Goal: Navigation & Orientation: Find specific page/section

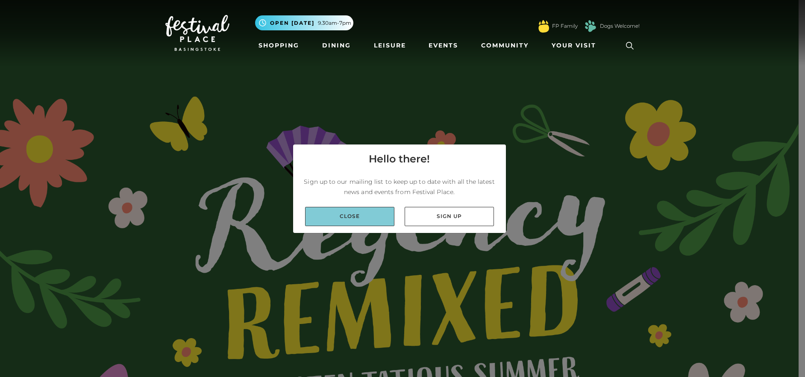
click at [354, 218] on link "Close" at bounding box center [349, 216] width 89 height 19
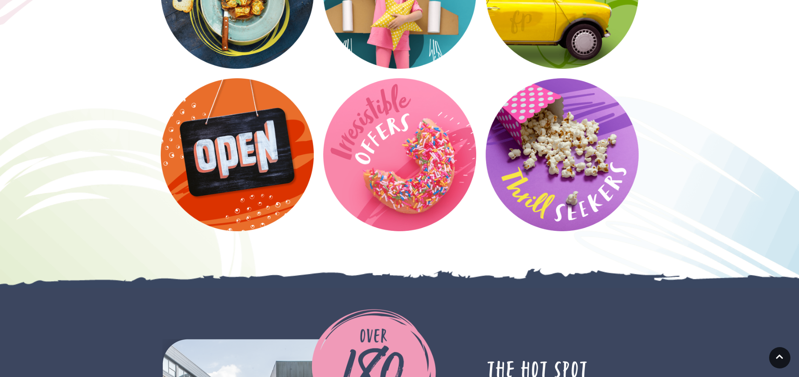
scroll to position [1752, 0]
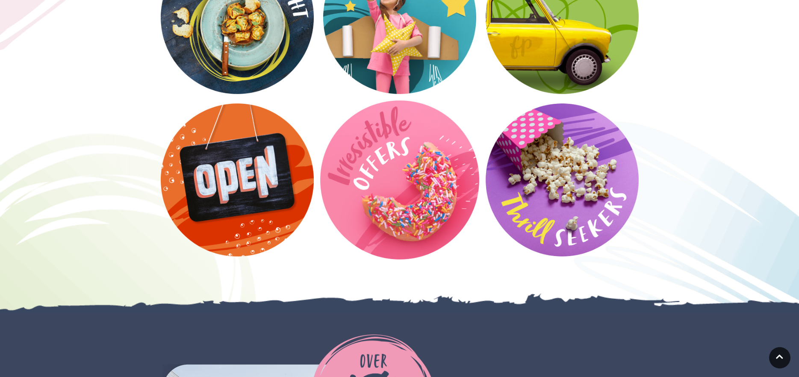
click at [417, 184] on video at bounding box center [399, 179] width 159 height 159
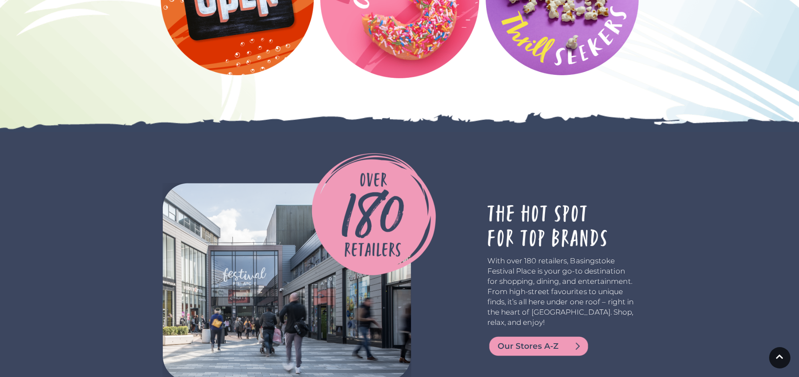
scroll to position [1965, 0]
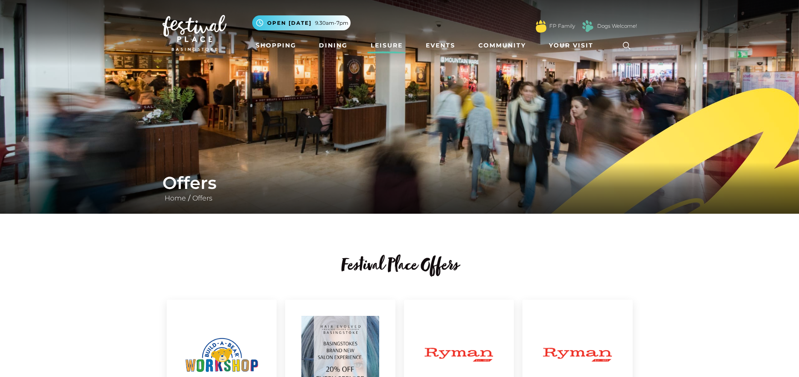
click at [396, 46] on link "Leisure" at bounding box center [386, 46] width 39 height 16
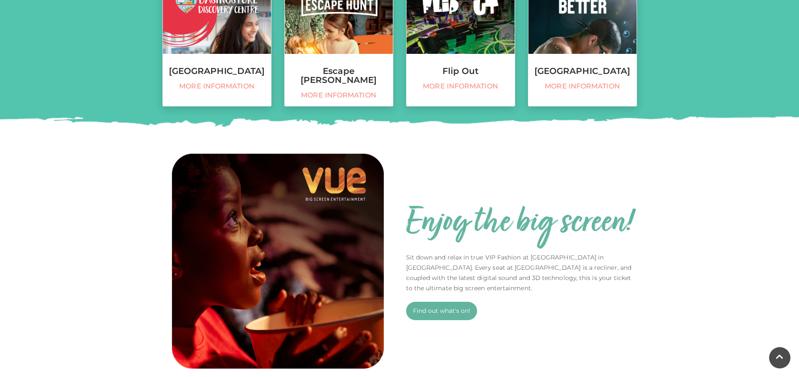
scroll to position [297, 0]
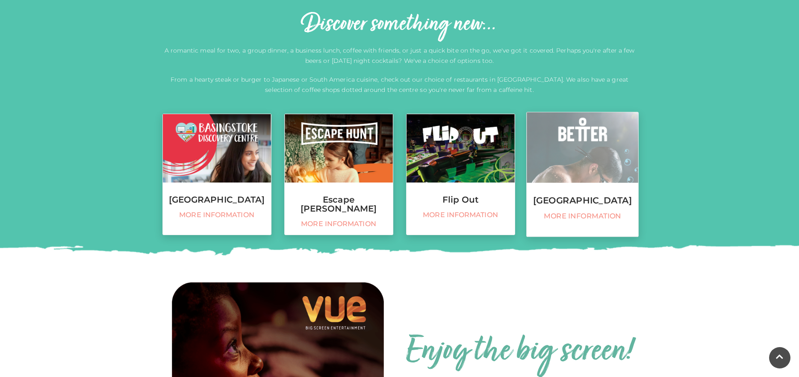
click at [575, 221] on span "More information" at bounding box center [582, 216] width 103 height 9
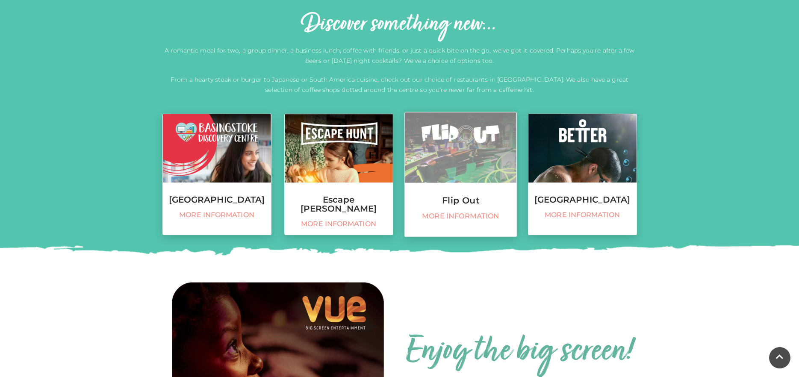
click at [493, 178] on img at bounding box center [461, 147] width 112 height 71
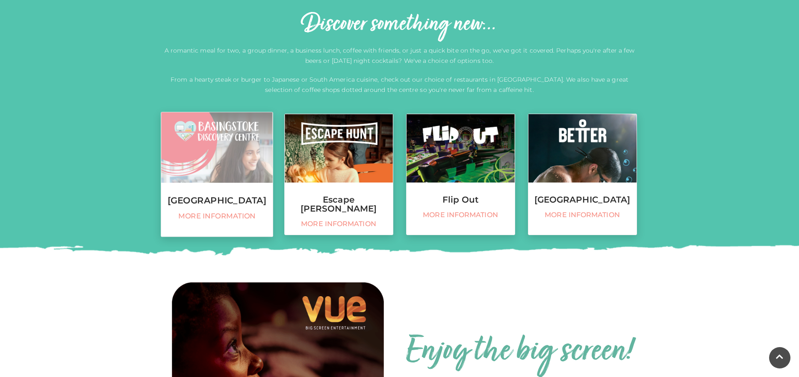
click at [206, 184] on link "Basingstoke Discovery Centre More information" at bounding box center [217, 174] width 112 height 125
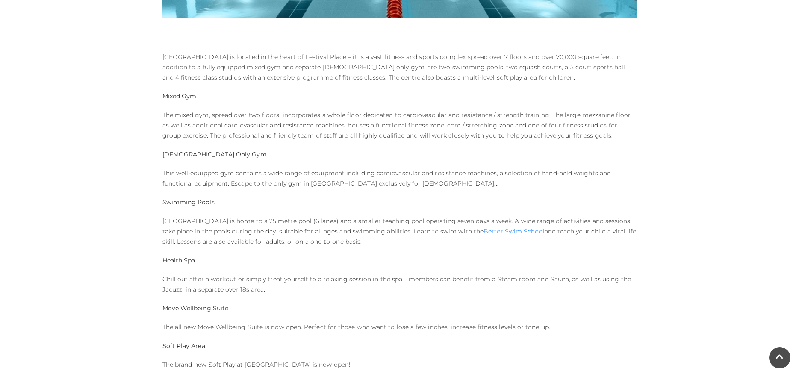
scroll to position [427, 0]
click at [403, 123] on p "The mixed gym, spread over two floors, incorporates a whole floor dedicated to …" at bounding box center [399, 124] width 474 height 31
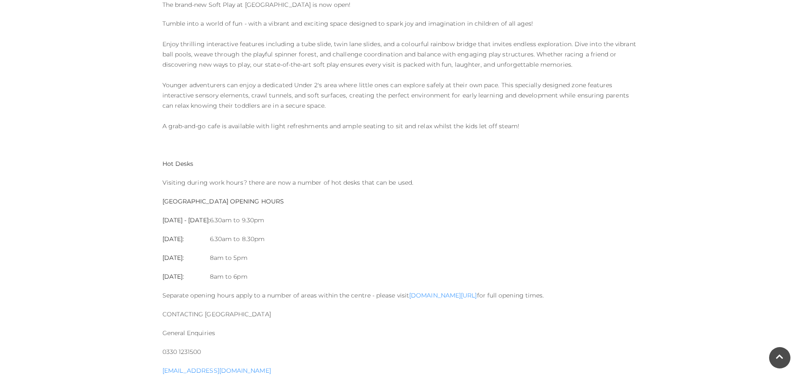
scroll to position [855, 0]
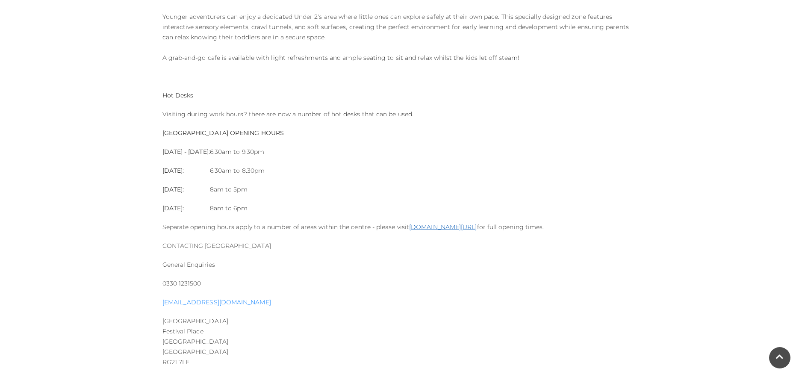
click at [453, 228] on link "www.better.org.uk/basingstoke" at bounding box center [443, 227] width 68 height 8
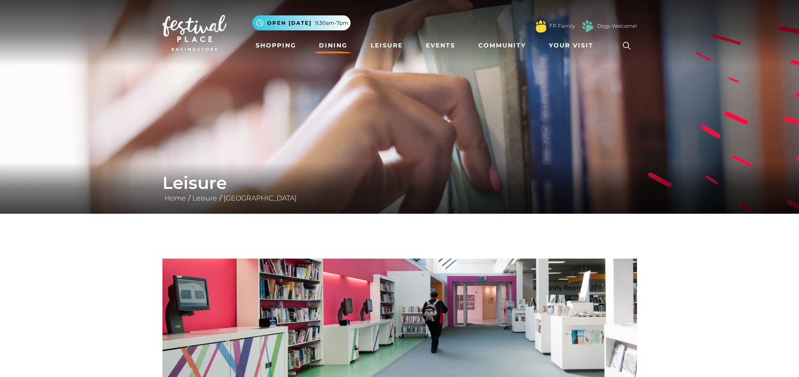
click at [325, 43] on link "Dining" at bounding box center [332, 46] width 35 height 16
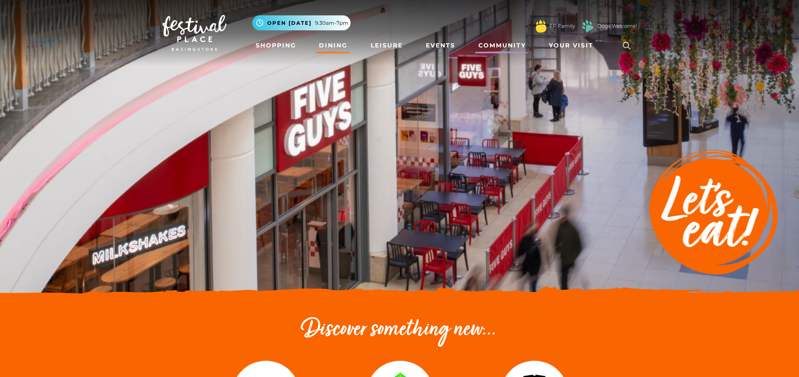
click at [518, 47] on link "Community" at bounding box center [502, 46] width 54 height 16
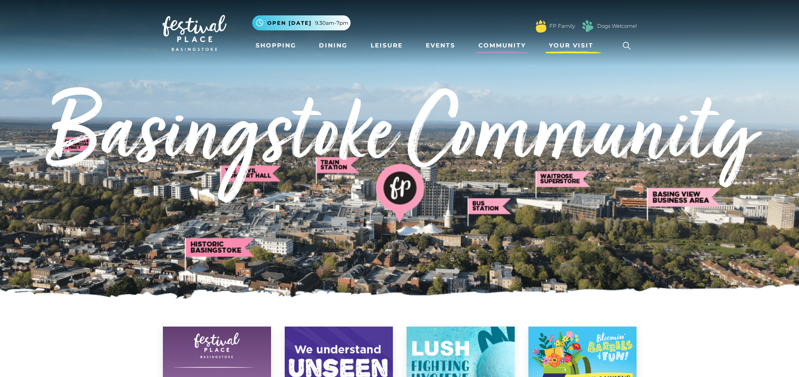
click at [560, 46] on span "Your Visit" at bounding box center [571, 45] width 44 height 9
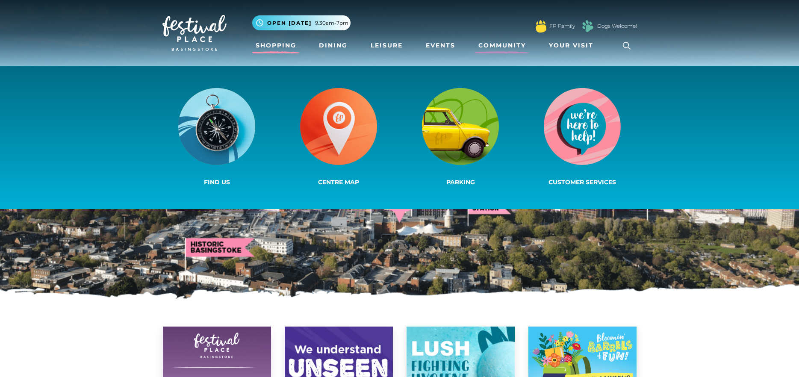
click at [268, 45] on link "Shopping" at bounding box center [275, 46] width 47 height 16
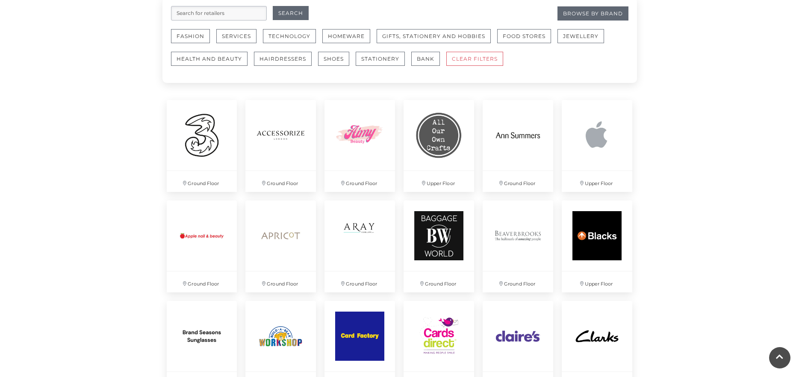
scroll to position [470, 0]
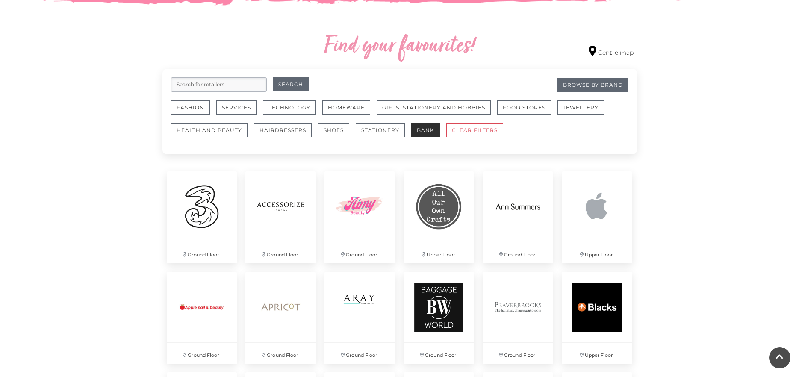
click at [435, 129] on button "Bank" at bounding box center [425, 130] width 29 height 14
